Goal: Check status: Check status

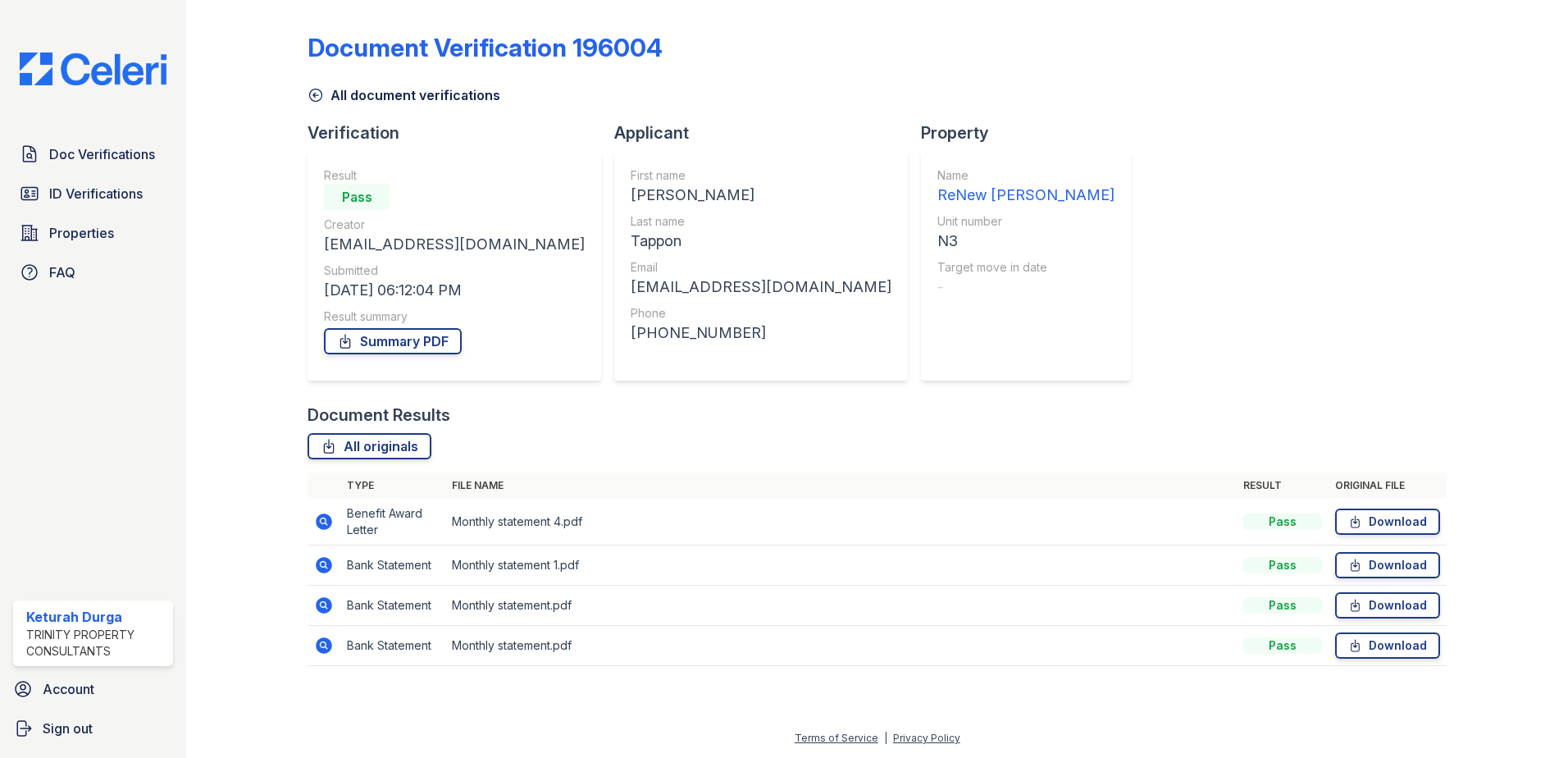
click at [329, 520] on icon at bounding box center [323, 521] width 16 height 16
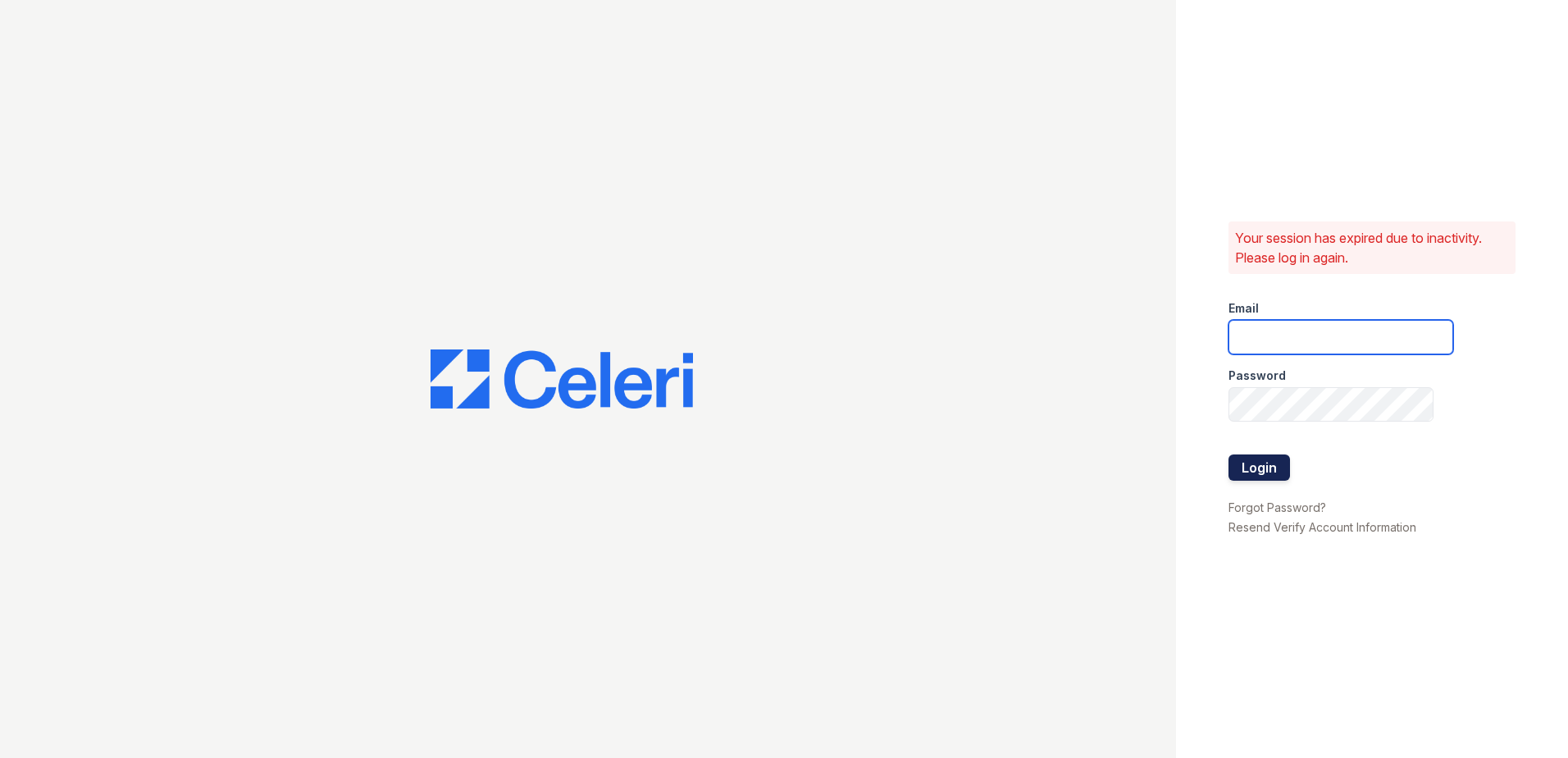
type input "kdurga@trinity-pm.com"
click at [1260, 457] on button "Login" at bounding box center [1260, 467] width 62 height 26
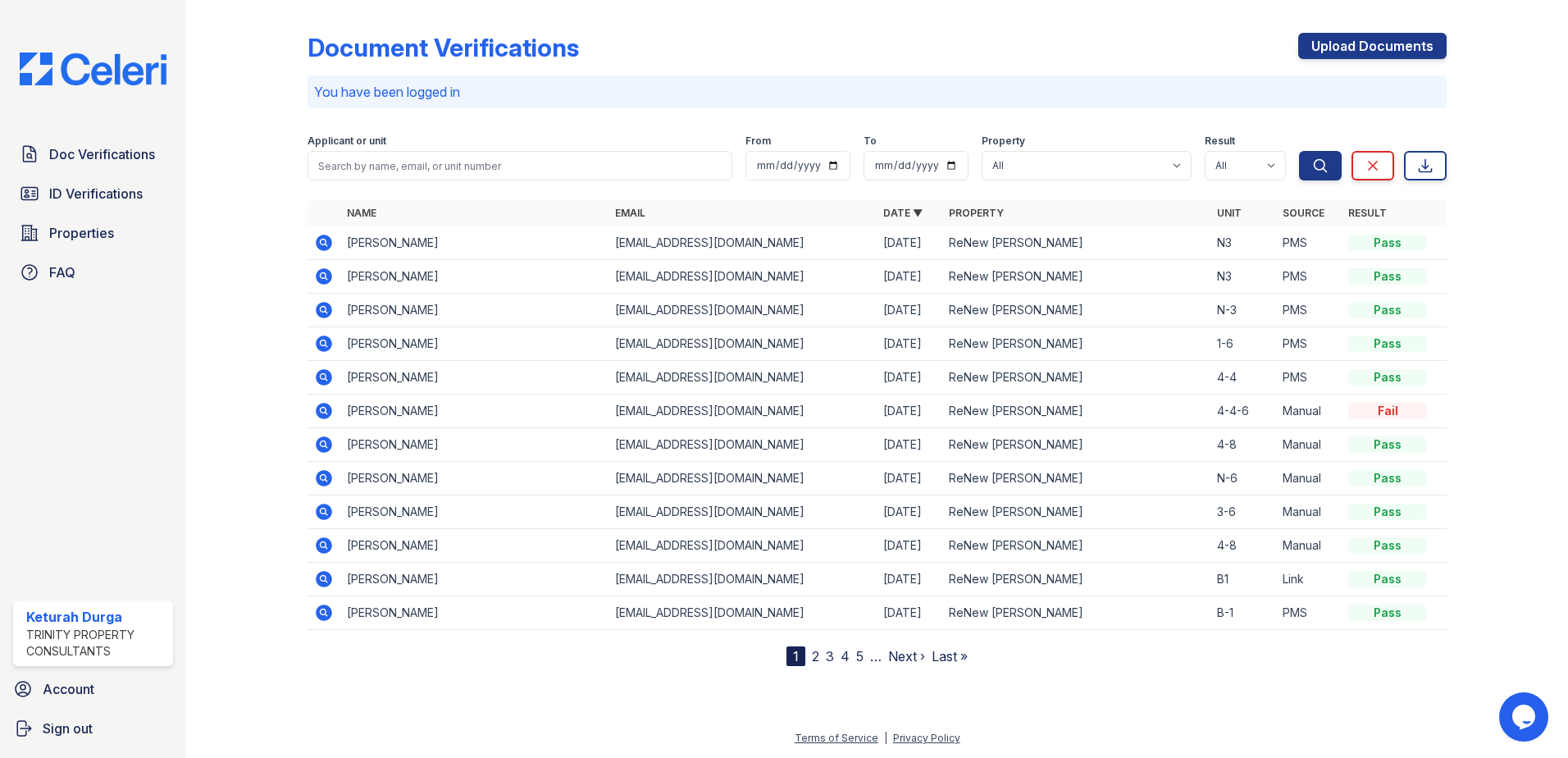
click at [326, 269] on icon at bounding box center [324, 277] width 20 height 20
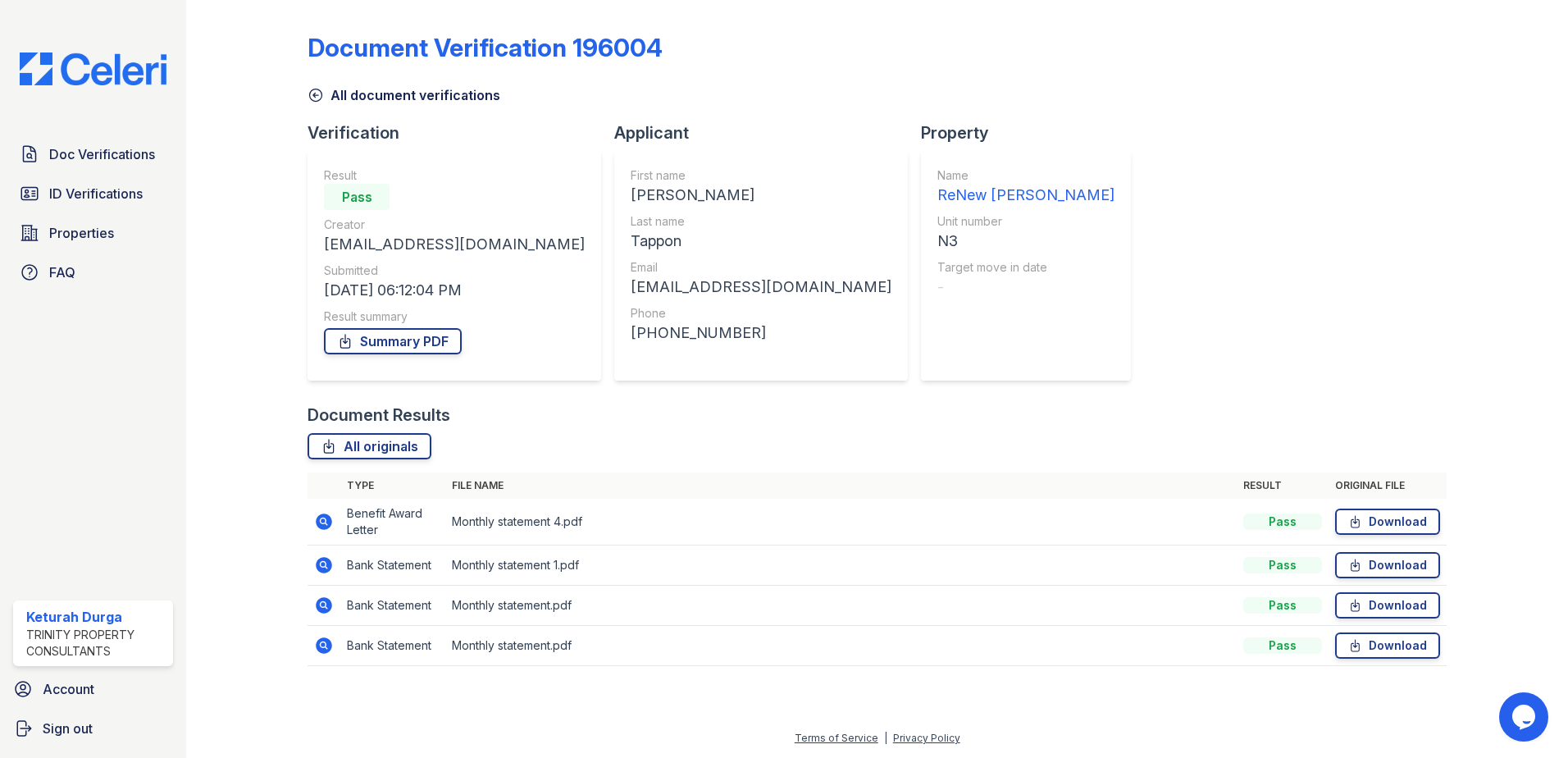
click at [328, 525] on icon at bounding box center [323, 521] width 16 height 16
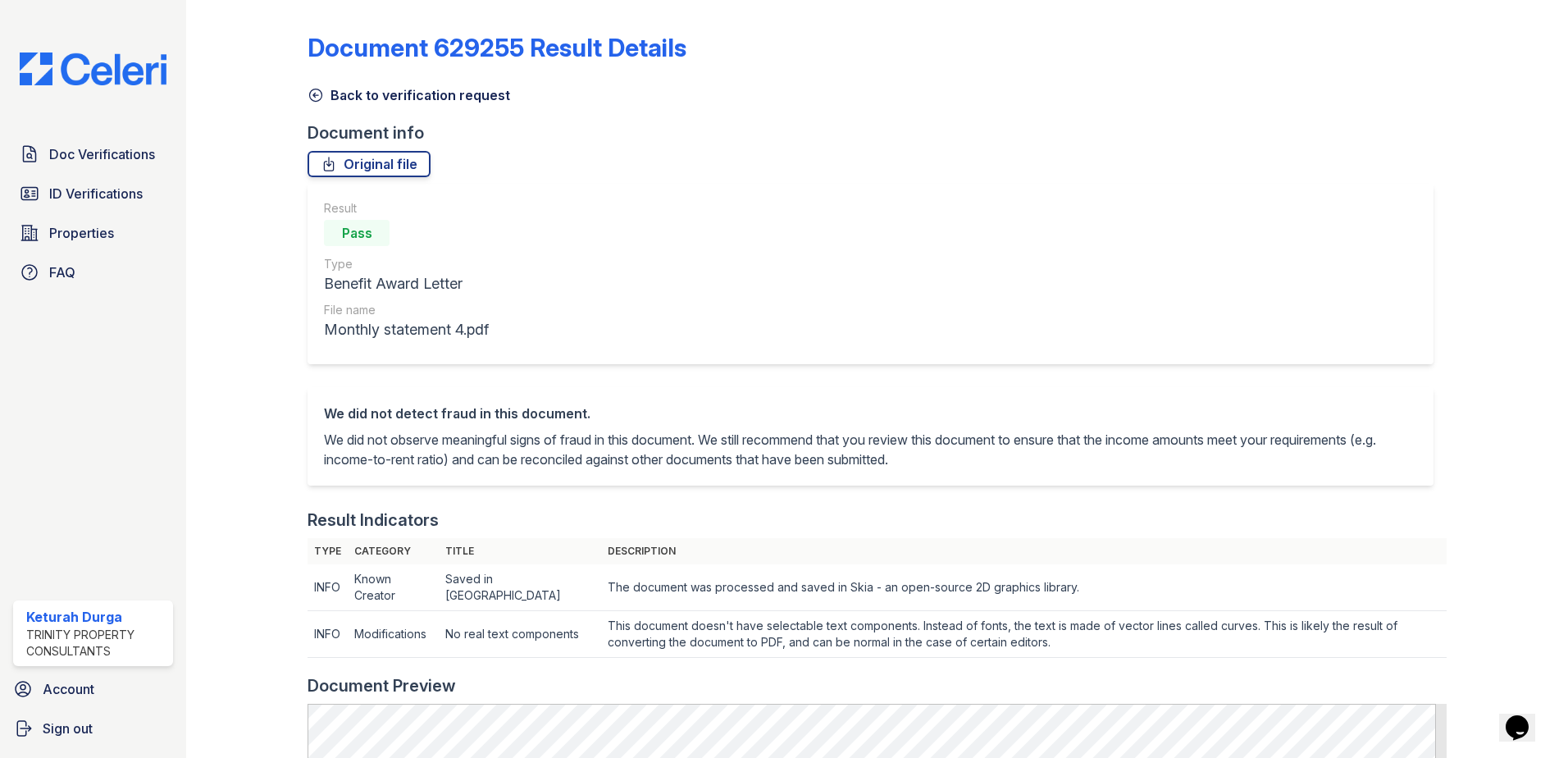
click at [311, 93] on icon at bounding box center [315, 95] width 16 height 16
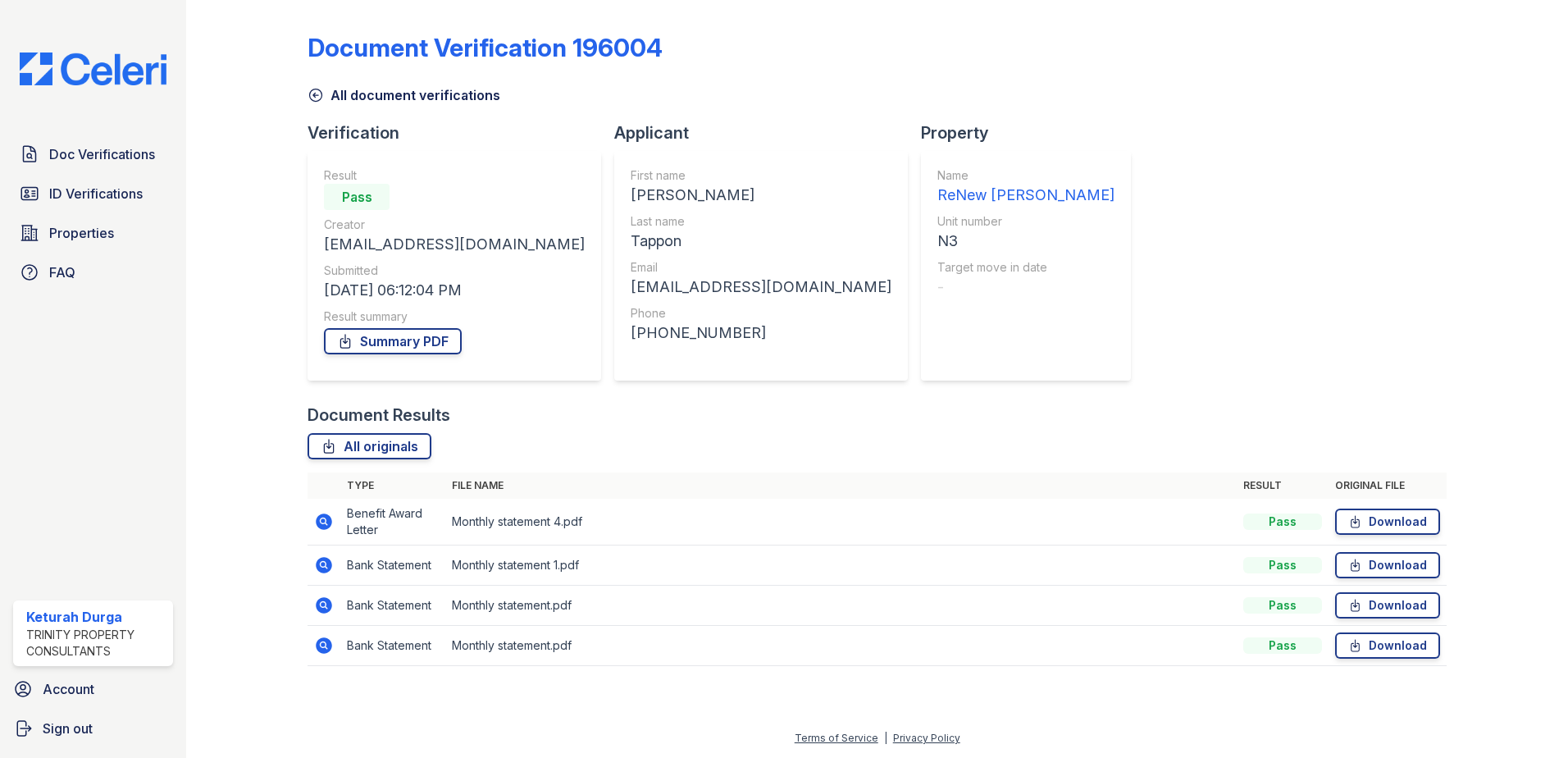
click at [330, 569] on icon at bounding box center [323, 565] width 16 height 16
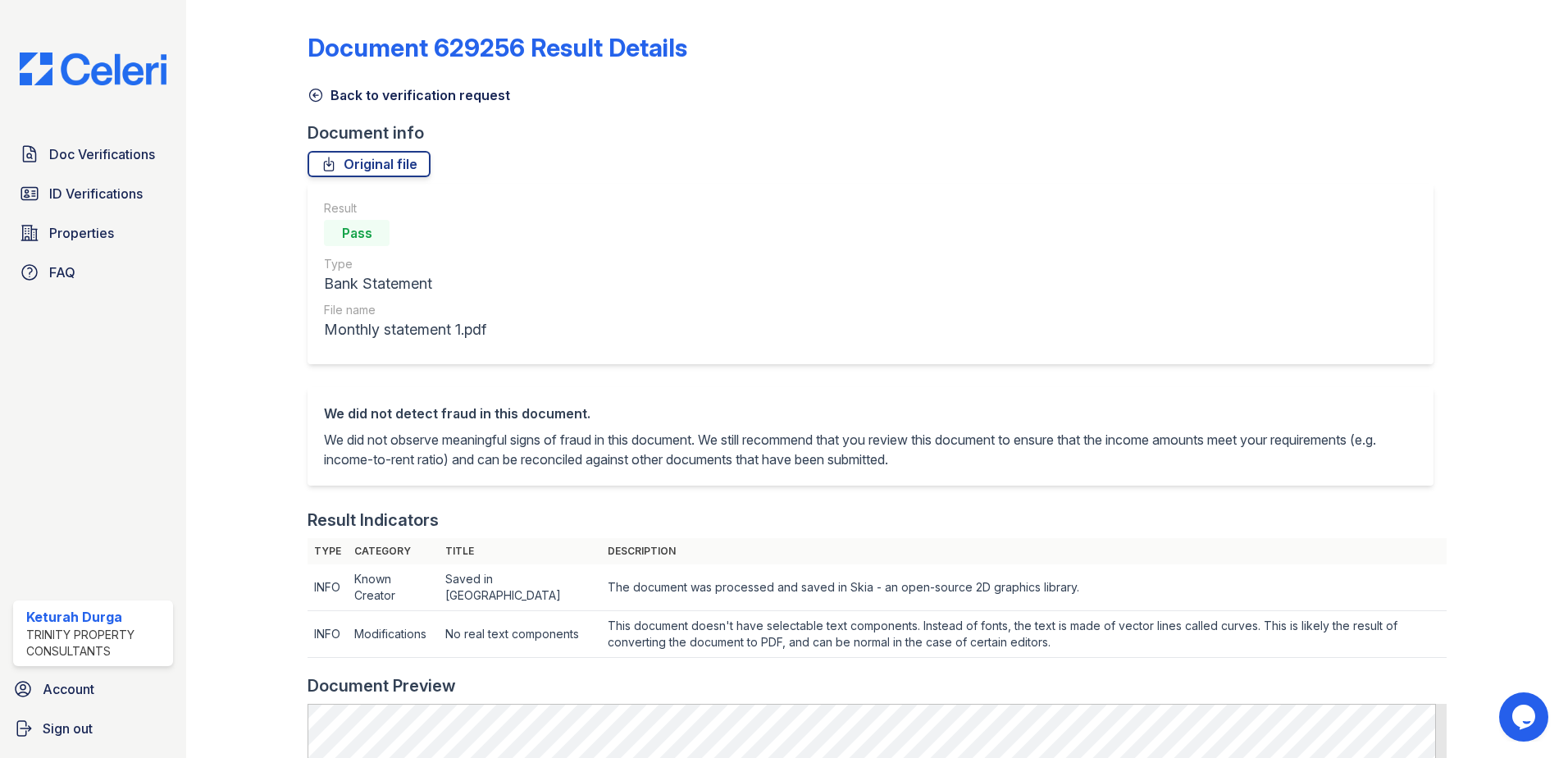
click at [321, 92] on icon at bounding box center [315, 95] width 16 height 16
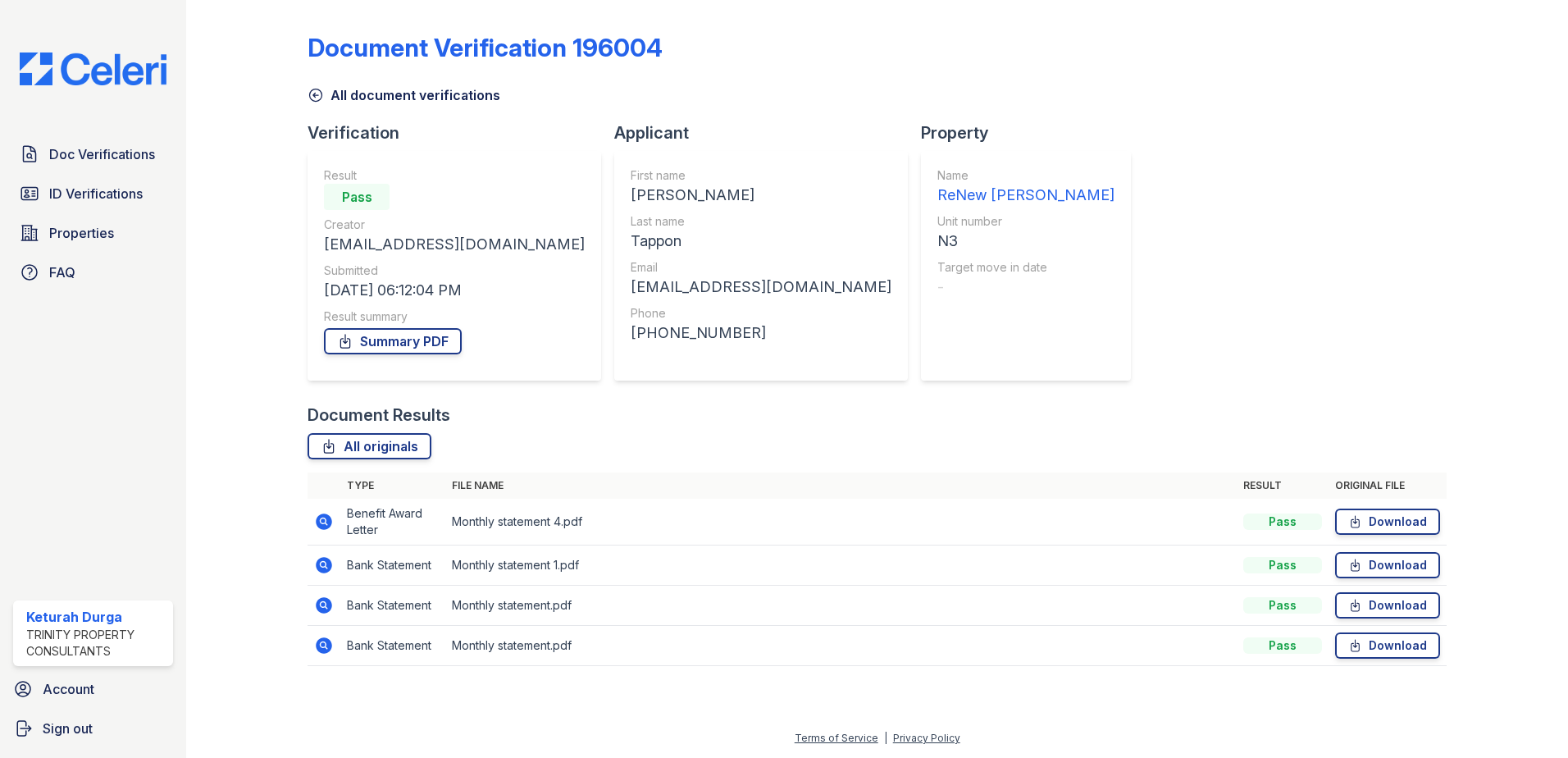
click at [323, 654] on icon at bounding box center [324, 646] width 20 height 20
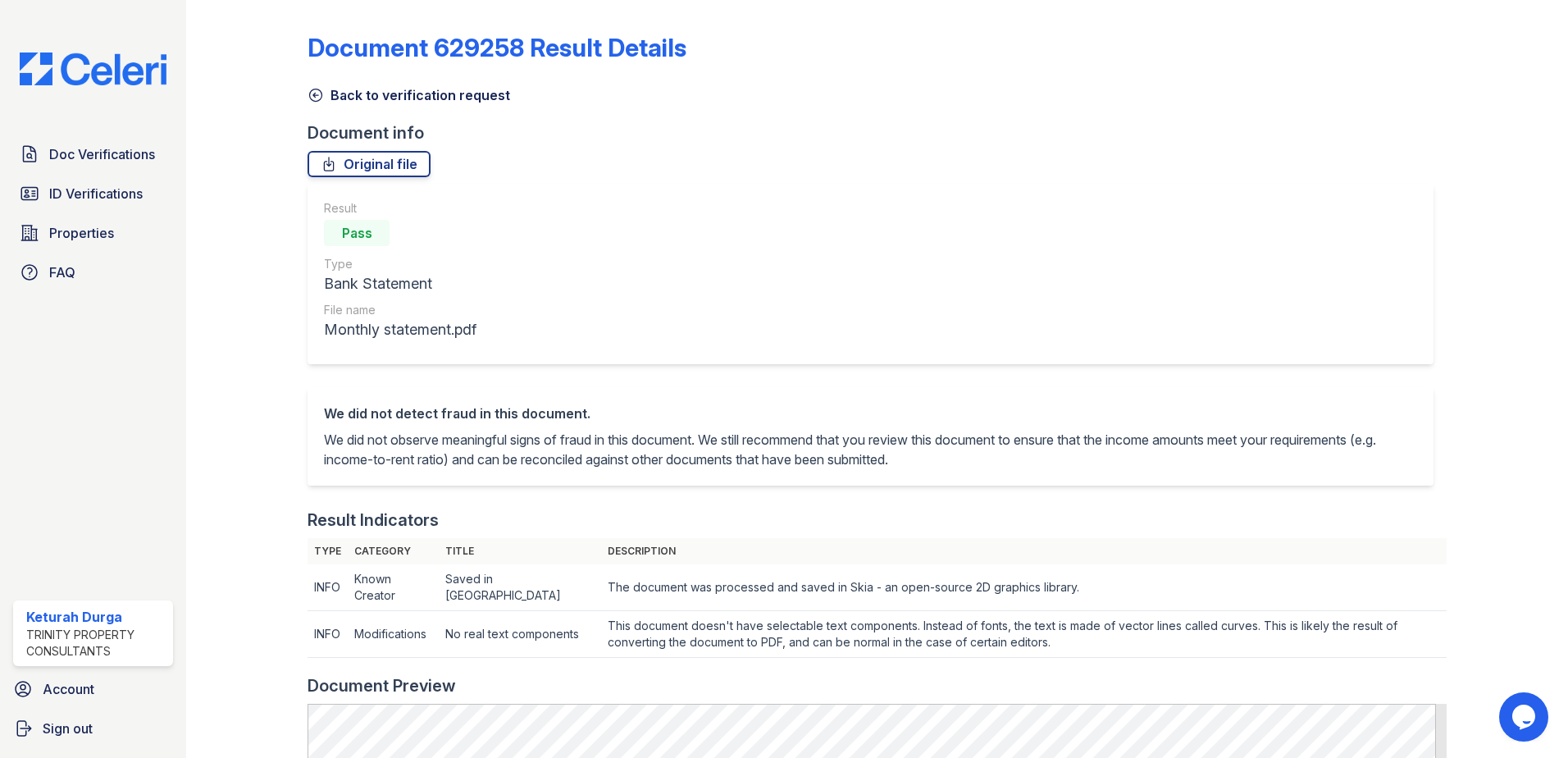
click at [310, 87] on icon at bounding box center [315, 95] width 16 height 16
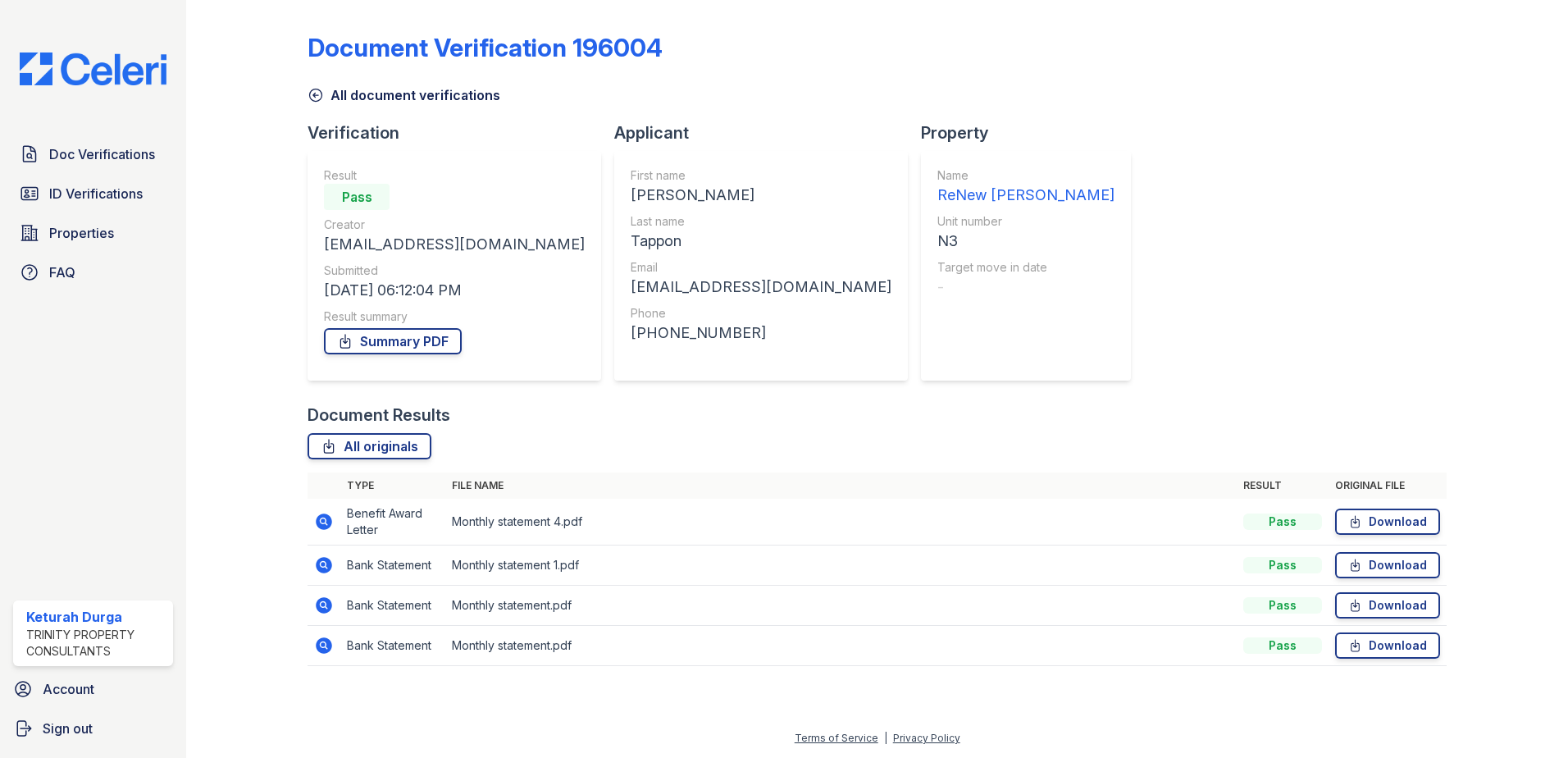
click at [313, 92] on icon at bounding box center [315, 95] width 16 height 16
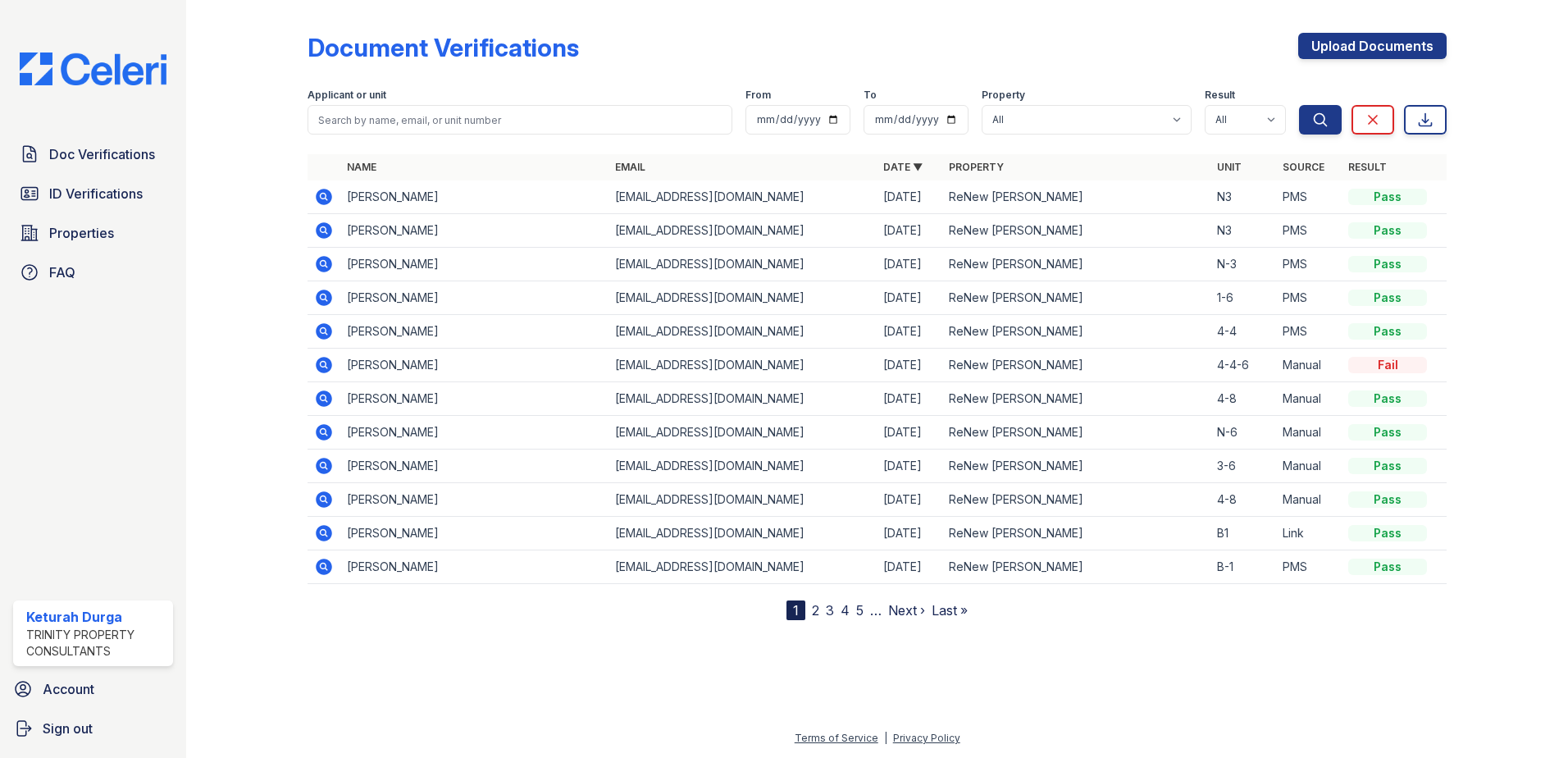
click at [330, 200] on icon at bounding box center [323, 197] width 16 height 16
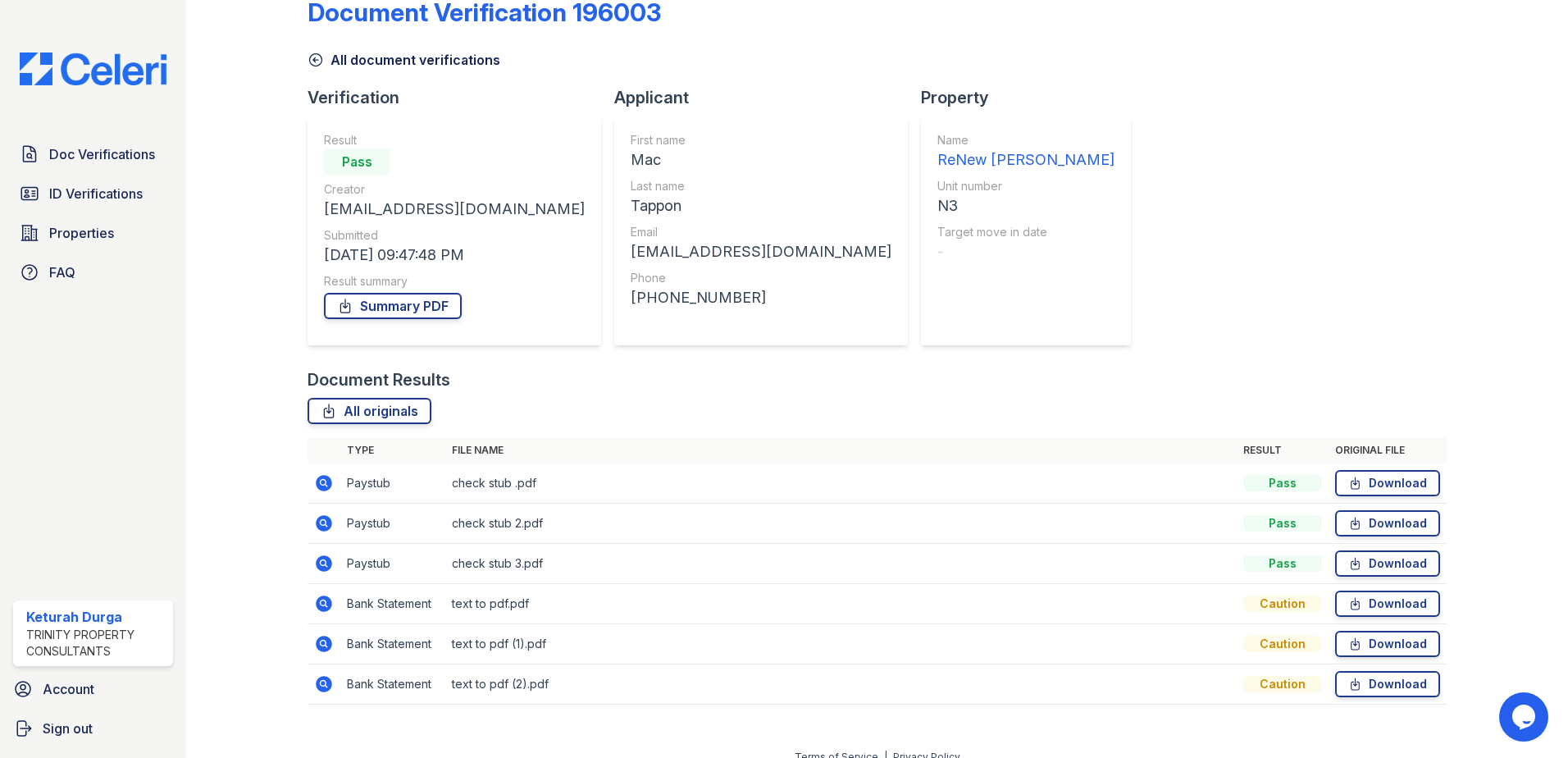
scroll to position [54, 0]
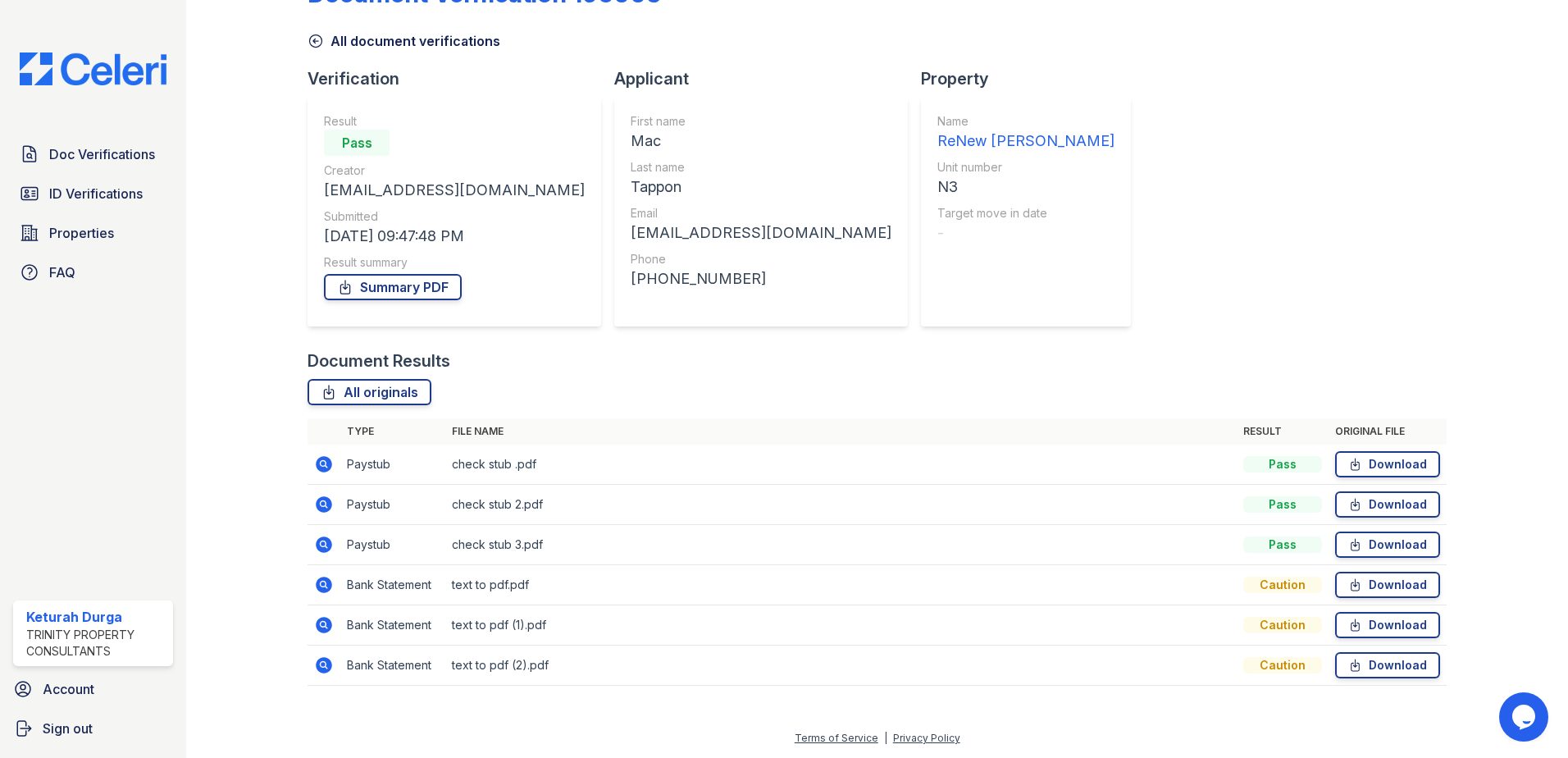
click at [317, 540] on icon at bounding box center [323, 544] width 16 height 16
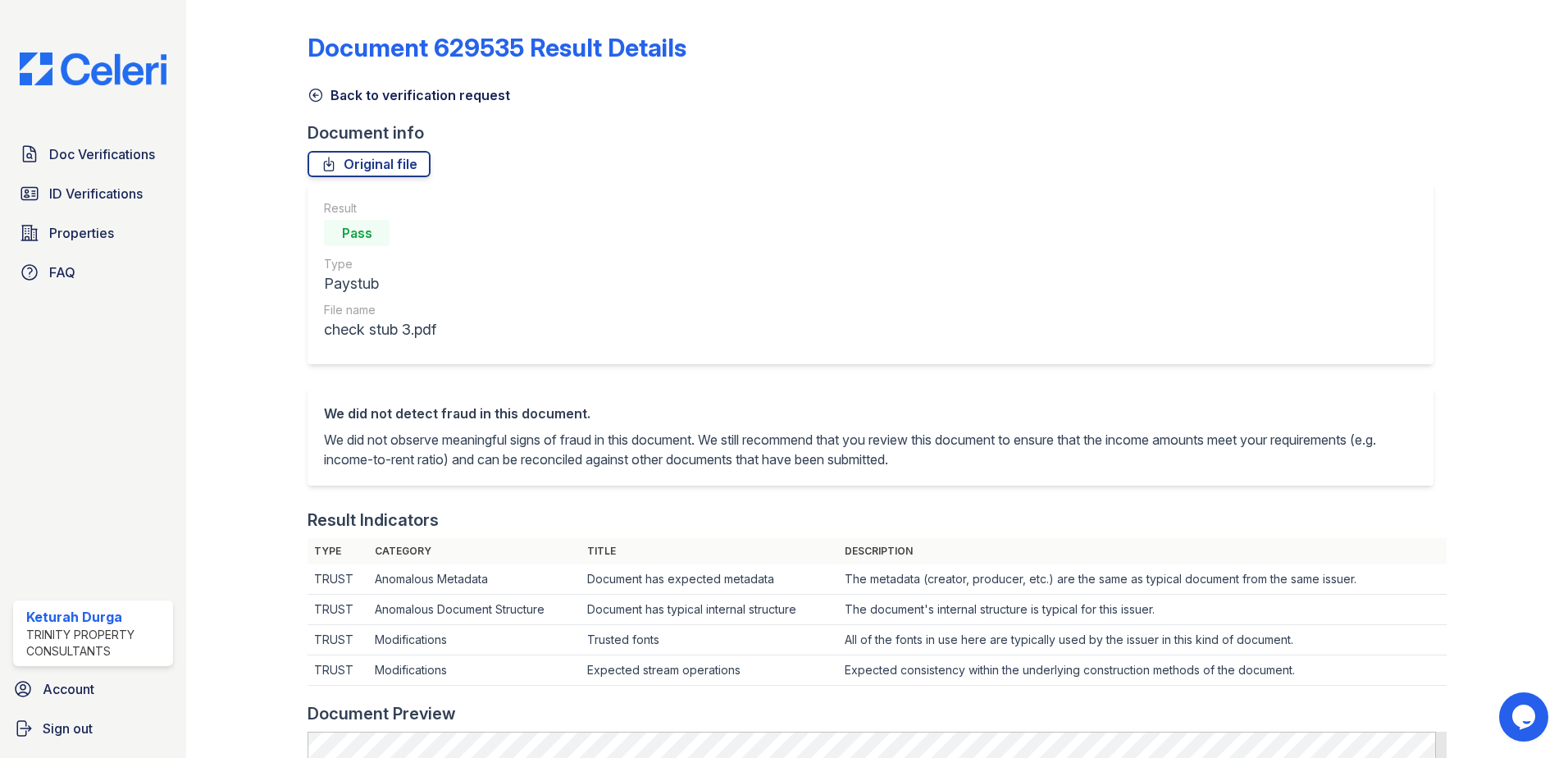
click at [322, 92] on icon at bounding box center [315, 95] width 16 height 16
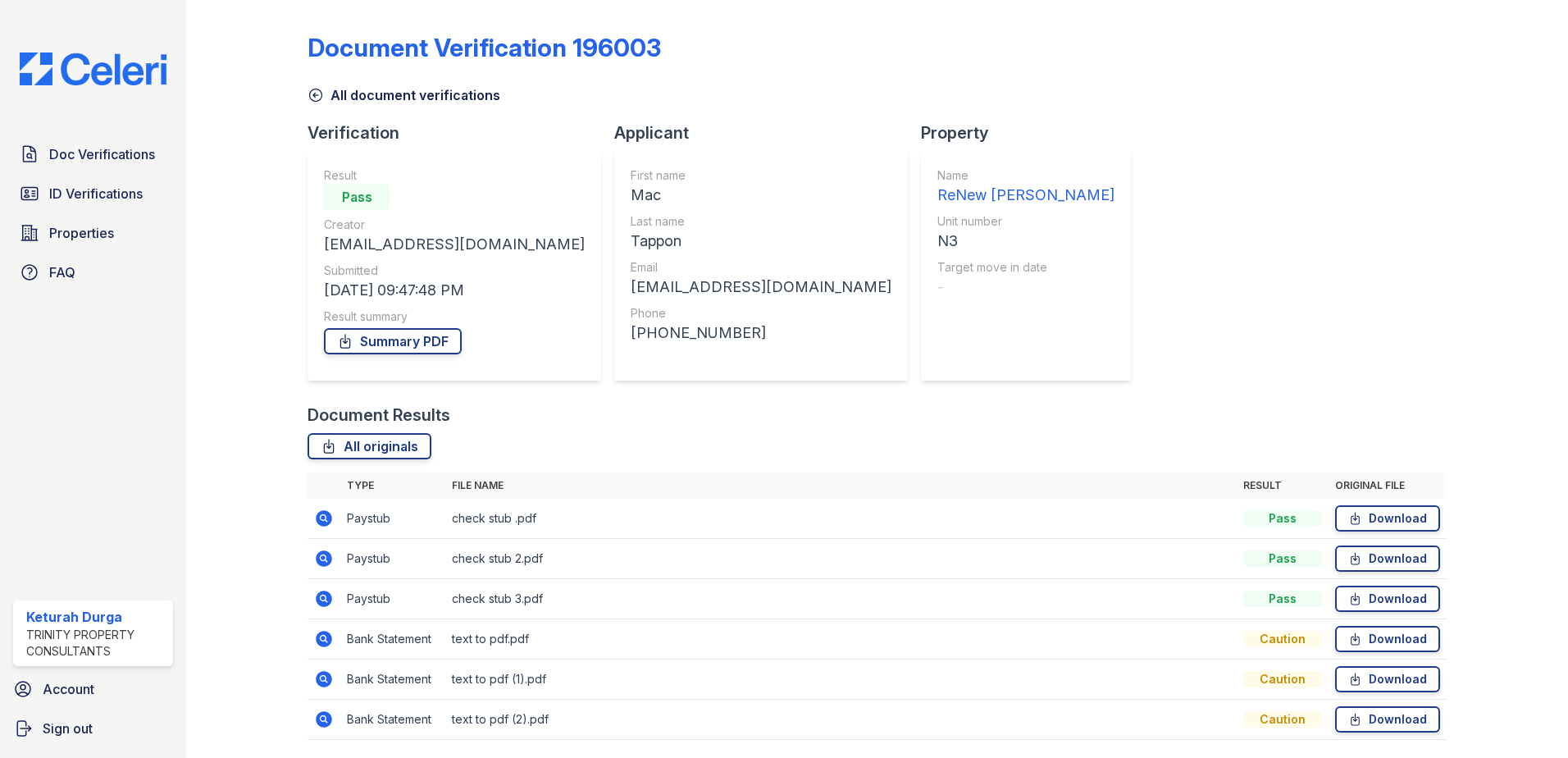
click at [325, 554] on icon at bounding box center [323, 558] width 16 height 16
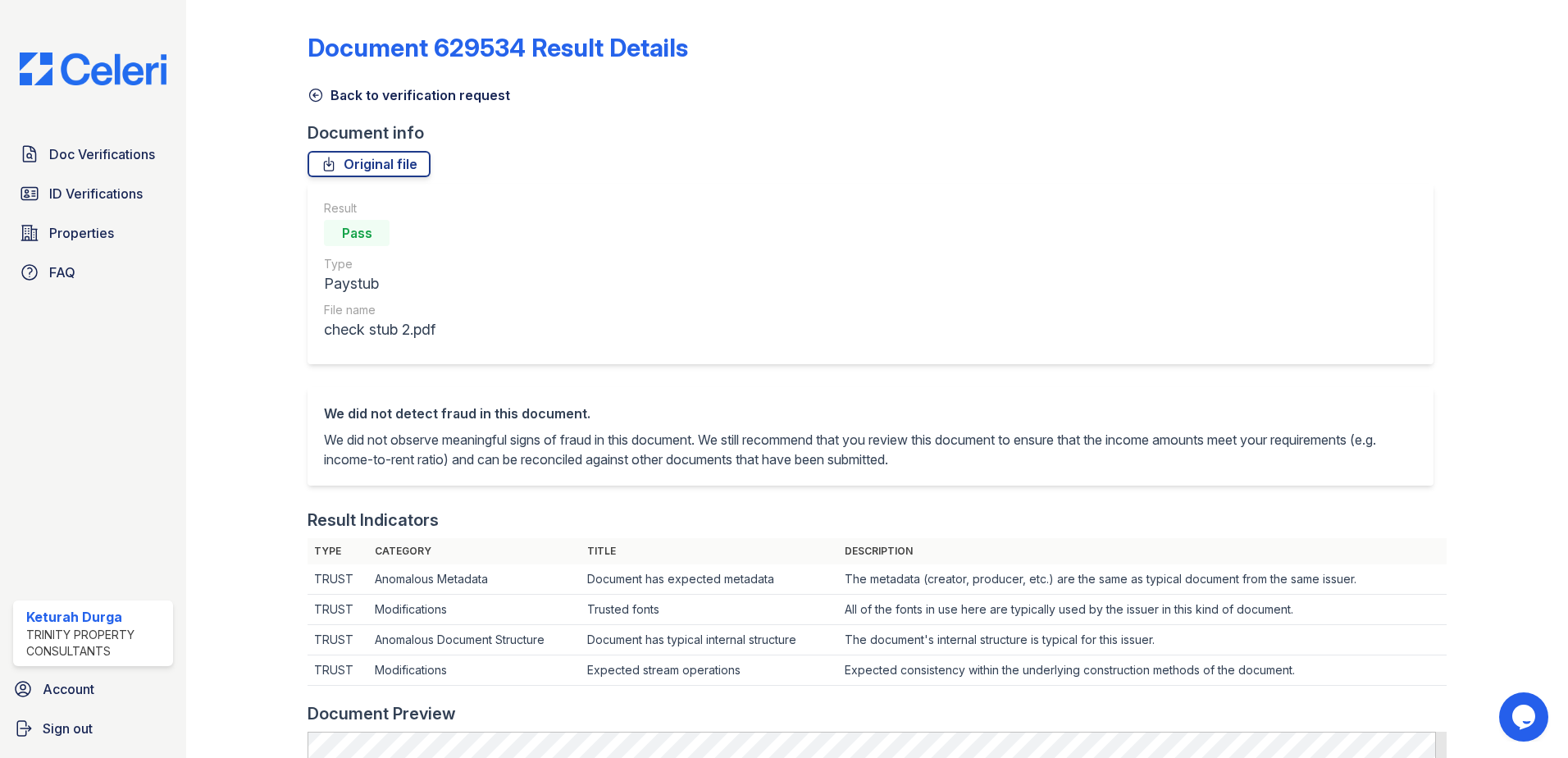
click at [310, 90] on icon at bounding box center [315, 95] width 16 height 16
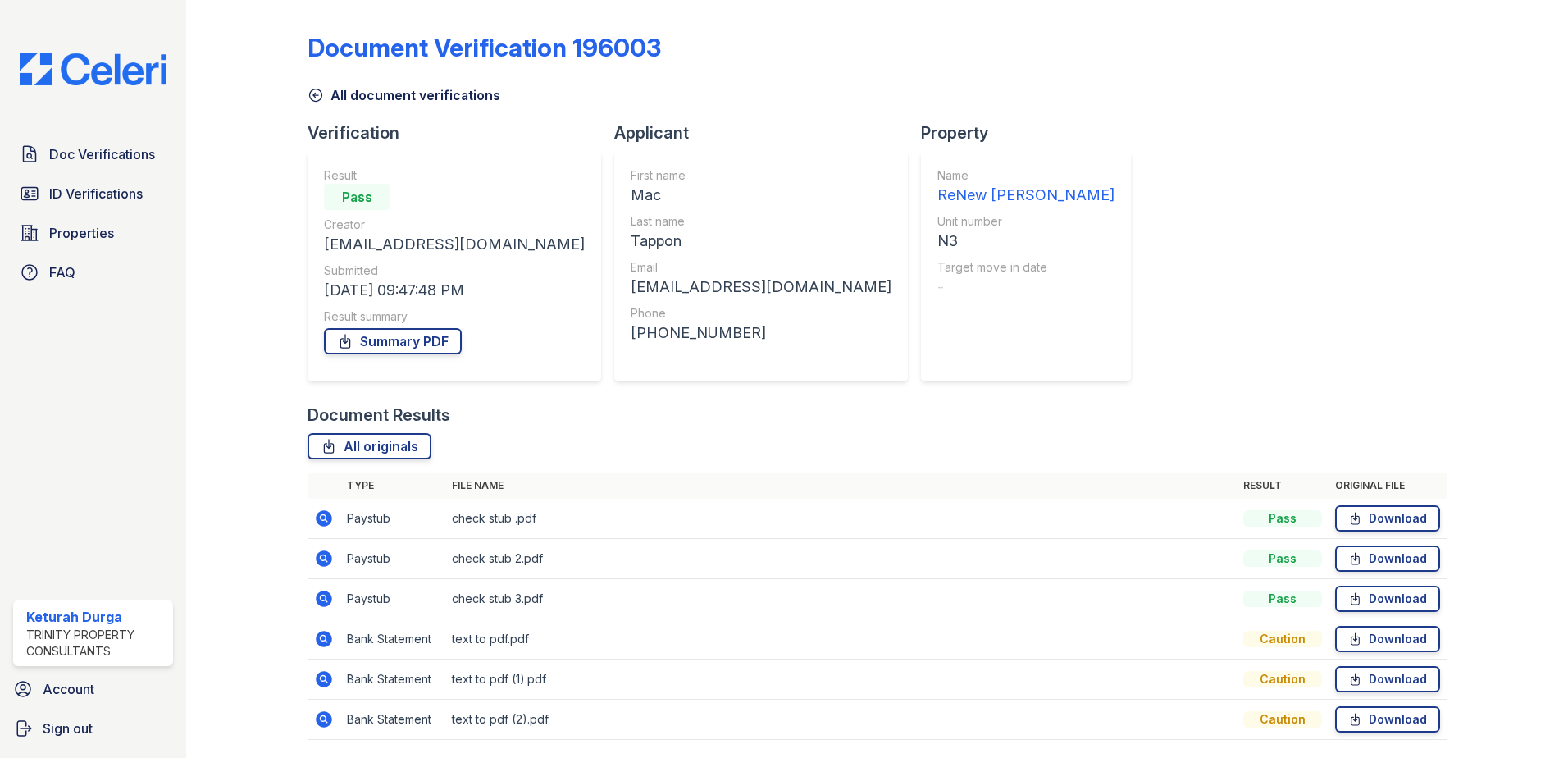
click at [331, 514] on icon at bounding box center [324, 518] width 20 height 20
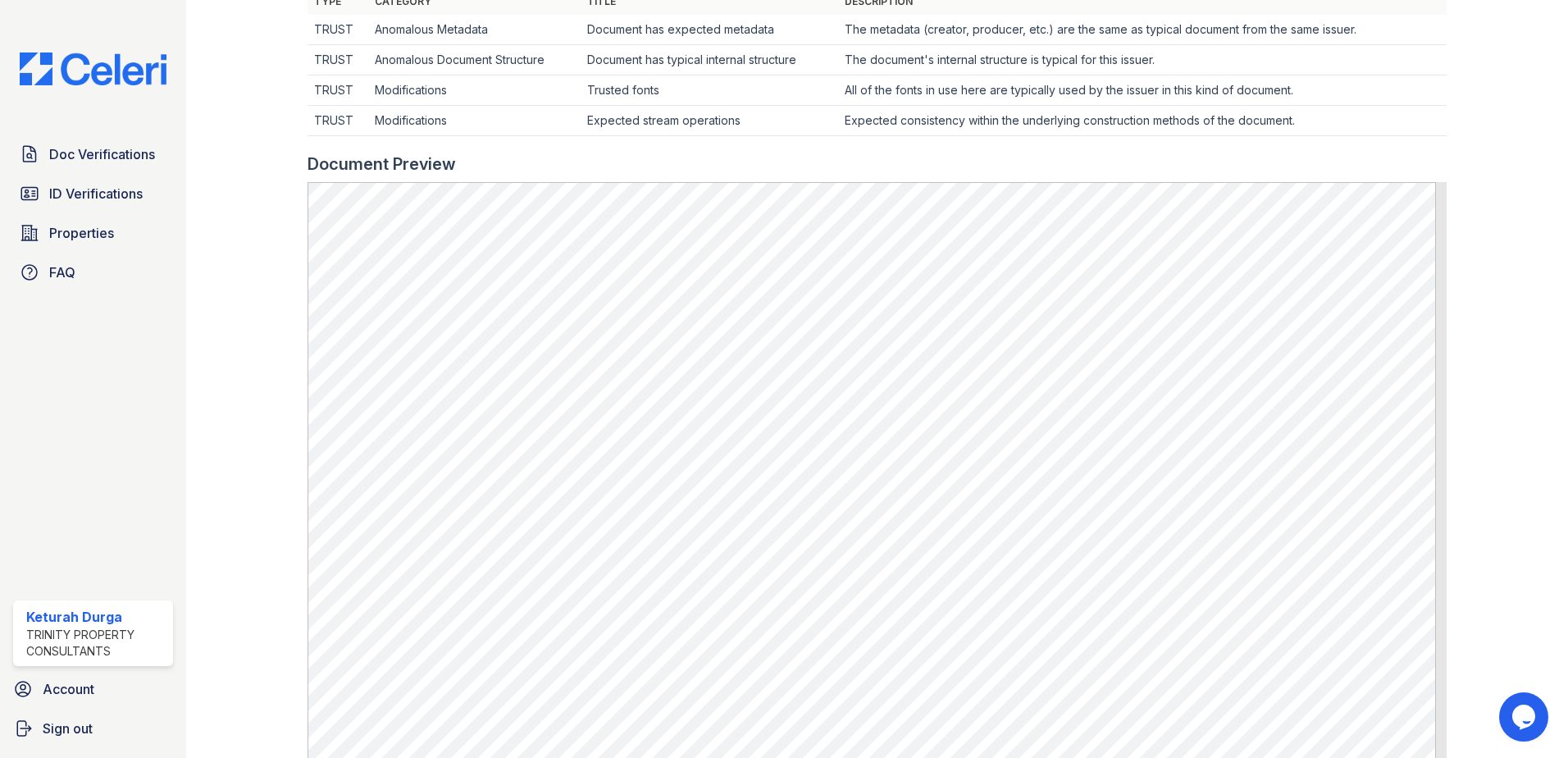
scroll to position [574, 0]
